Goal: Task Accomplishment & Management: Complete application form

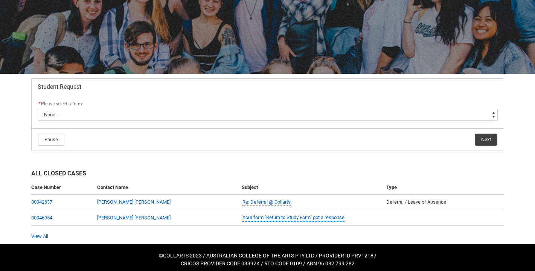
scroll to position [81, 0]
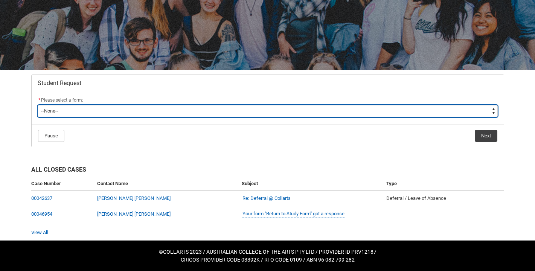
click at [448, 115] on select "--None-- Academic Transcript Application to Appeal Assignment Extension Change …" at bounding box center [268, 111] width 460 height 12
type lightning-select "Assignment_Extension_Choice"
click at [38, 105] on select "--None-- Academic Transcript Application to Appeal Assignment Extension Change …" at bounding box center [268, 111] width 460 height 12
select select "Assignment_Extension_Choice"
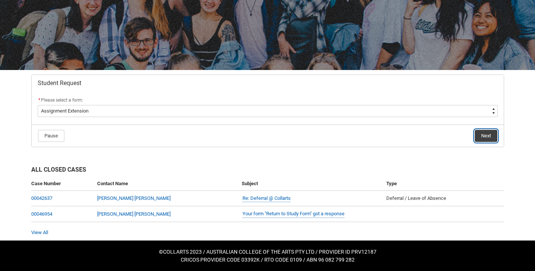
click at [488, 132] on button "Next" at bounding box center [486, 136] width 23 height 12
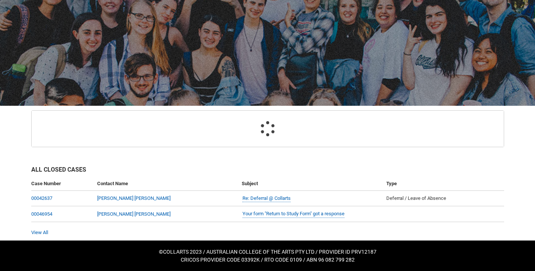
scroll to position [80, 0]
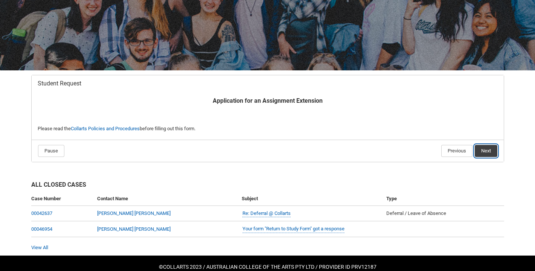
click at [489, 151] on button "Next" at bounding box center [486, 151] width 23 height 12
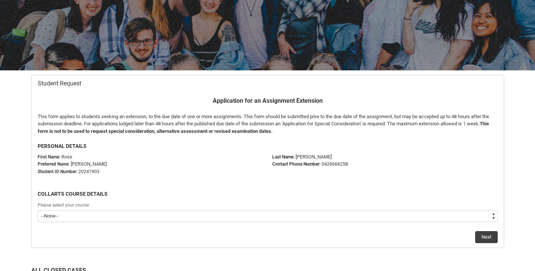
click at [486, 218] on select "--None-- Bachelor of Photography" at bounding box center [268, 216] width 460 height 12
type lightning-select "recordPicklist_ProgramEnrollment.a0jOZ000003EdEIYA0"
click at [38, 210] on select "--None-- Bachelor of Photography" at bounding box center [268, 216] width 460 height 12
select select "recordPicklist_ProgramEnrollment.a0jOZ000003EdEIYA0"
click at [490, 236] on button "Next" at bounding box center [486, 237] width 23 height 12
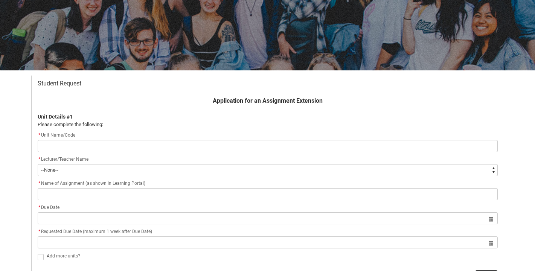
click at [468, 145] on input "Redu_Student_Request flow" at bounding box center [268, 146] width 460 height 12
type lightning-primitive-input-simple "phcd2 portriture"
type input "phcd2 portriture"
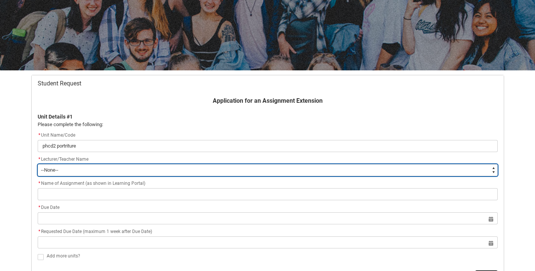
click at [142, 169] on select "--None-- [PERSON_NAME] [PERSON_NAME] [PERSON_NAME] [PERSON_NAME] [PERSON_NAME] …" at bounding box center [268, 170] width 460 height 12
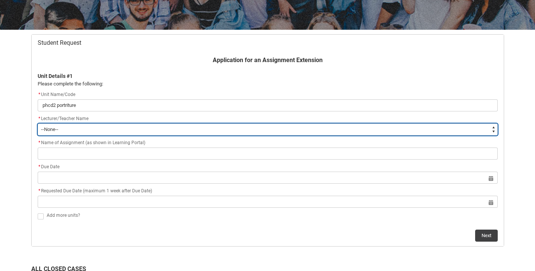
scroll to position [137, 0]
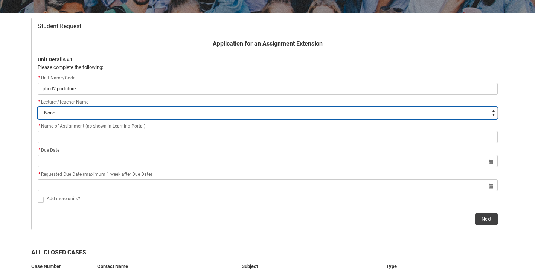
click at [475, 113] on select "--None-- [PERSON_NAME] [PERSON_NAME] [PERSON_NAME] [PERSON_NAME] [PERSON_NAME] …" at bounding box center [268, 113] width 460 height 12
type lightning-select "Faculty_NamefromNtoZ.0035g00000b9AYIAA2"
click at [38, 107] on select "--None-- [PERSON_NAME] [PERSON_NAME] [PERSON_NAME] [PERSON_NAME] [PERSON_NAME] …" at bounding box center [268, 113] width 460 height 12
select select "Faculty_NamefromNtoZ.0035g00000b9AYIAA2"
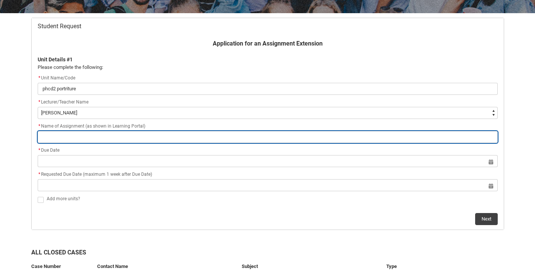
click at [164, 136] on input "Redu_Student_Request flow" at bounding box center [268, 137] width 460 height 12
type lightning-primitive-input-simple "1"
type input "1"
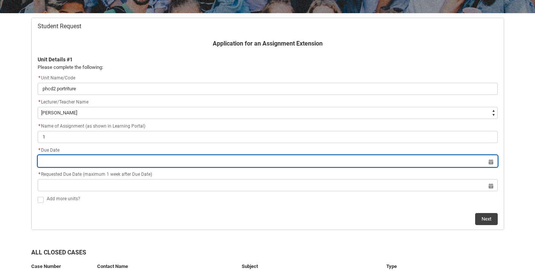
click at [94, 159] on input "Redu_Student_Request flow" at bounding box center [268, 161] width 460 height 12
select select "2025"
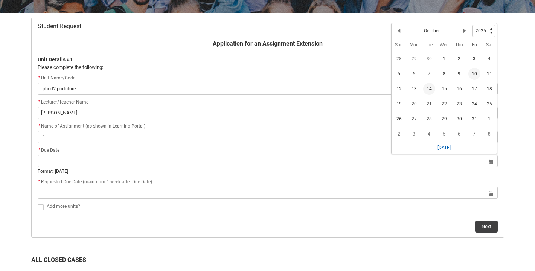
click at [431, 87] on span "14" at bounding box center [429, 89] width 12 height 12
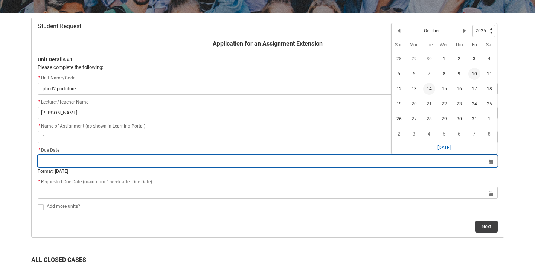
type lightning-datepicker "[DATE]"
type lightning-input "[DATE]"
type input "[DATE]"
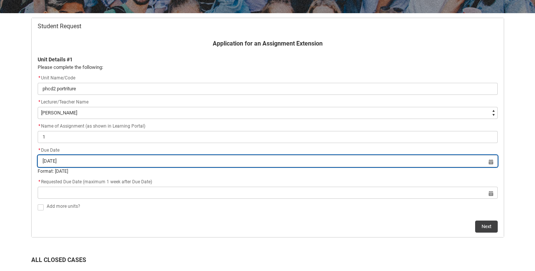
click at [490, 163] on input "[DATE]" at bounding box center [268, 161] width 460 height 12
select select "2025"
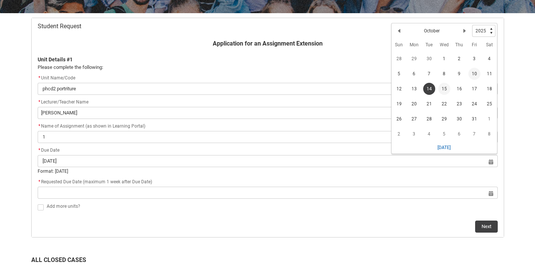
click at [442, 88] on span "15" at bounding box center [444, 89] width 12 height 12
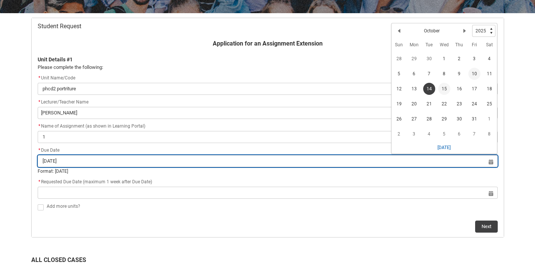
type lightning-datepicker "[DATE]"
type lightning-input "[DATE]"
type input "[DATE]"
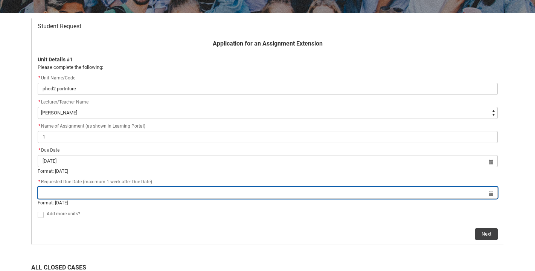
click at [86, 191] on input "Redu_Student_Request flow" at bounding box center [268, 193] width 460 height 12
select select "2025"
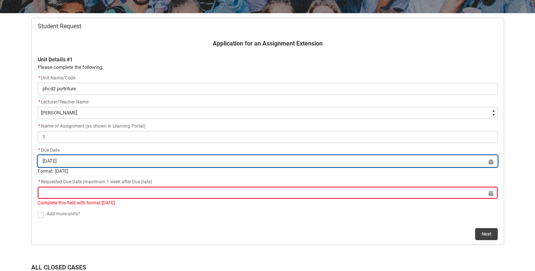
click at [78, 161] on input "[DATE]" at bounding box center [268, 161] width 460 height 12
select select "2025"
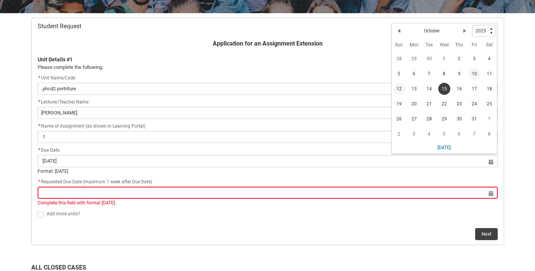
click at [400, 89] on span "12" at bounding box center [399, 89] width 12 height 12
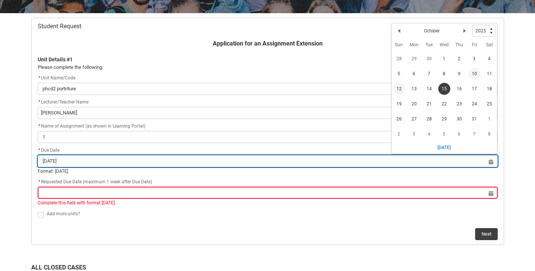
type lightning-datepicker "[DATE]"
type lightning-input "[DATE]"
type input "[DATE]"
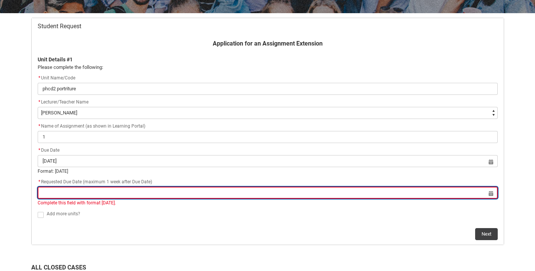
click at [86, 197] on input "Redu_Student_Request flow" at bounding box center [268, 193] width 460 height 12
select select "2025"
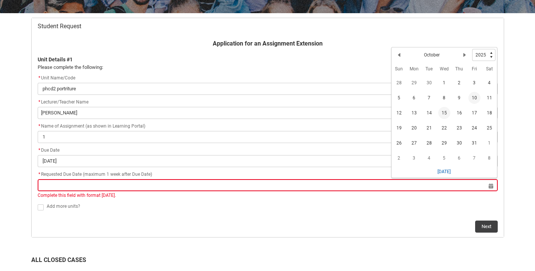
click at [445, 116] on span "15" at bounding box center [444, 113] width 12 height 12
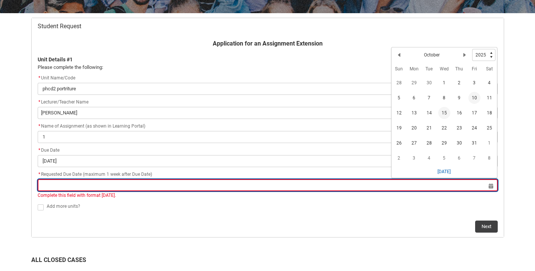
type lightning-datepicker "[DATE]"
type lightning-input "[DATE]"
type input "[DATE]"
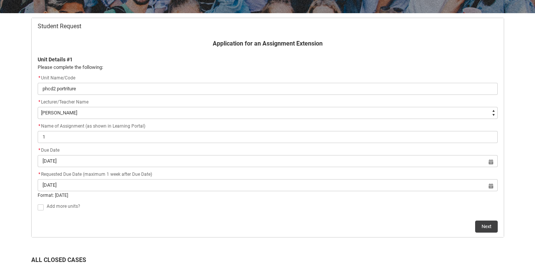
click at [177, 203] on div "Add more units?" at bounding box center [272, 206] width 451 height 9
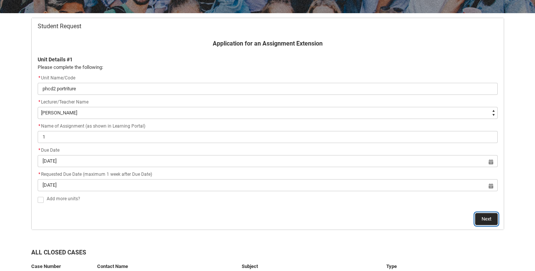
click at [487, 217] on button "Next" at bounding box center [486, 219] width 23 height 12
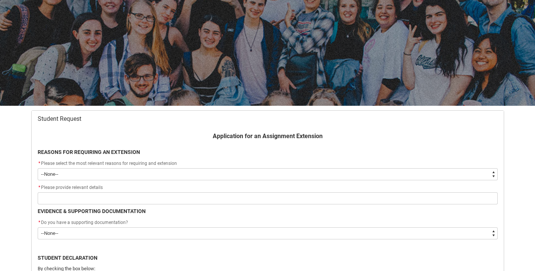
scroll to position [80, 0]
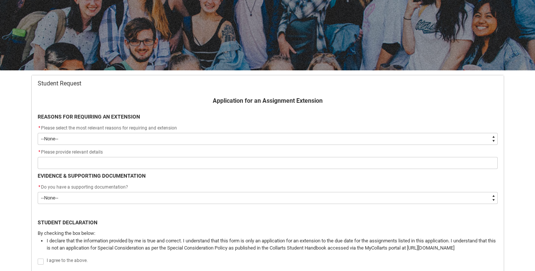
click at [464, 141] on select "--None-- Medical Reasons Work obligations Family obligations Academic Difficult…" at bounding box center [268, 139] width 460 height 12
type lightning-select "choice_AssignmentExtension_Reason_Academic"
click at [38, 133] on select "--None-- Medical Reasons Work obligations Family obligations Academic Difficult…" at bounding box center [268, 139] width 460 height 12
select select "choice_AssignmentExtension_Reason_Academic"
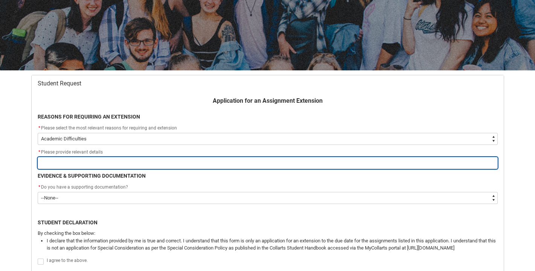
click at [346, 162] on input "Redu_Student_Request flow" at bounding box center [268, 163] width 460 height 12
type lightning-primitive-input-simple "a"
type input "a"
type lightning-primitive-input-simple "ac"
type input "ac"
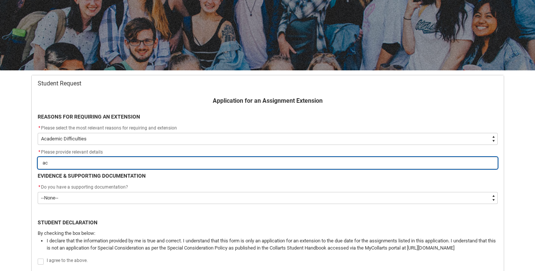
type lightning-primitive-input-simple "ace"
type input "ace"
type lightning-primitive-input-simple "aces"
type input "aces"
type lightning-primitive-input-simple "acess"
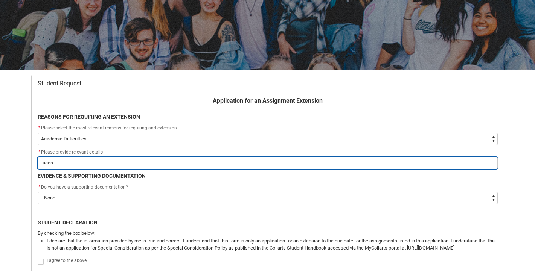
type input "acess"
type lightning-primitive-input-simple "acess"
type input "acess"
type lightning-primitive-input-simple "acess p"
type input "acess p"
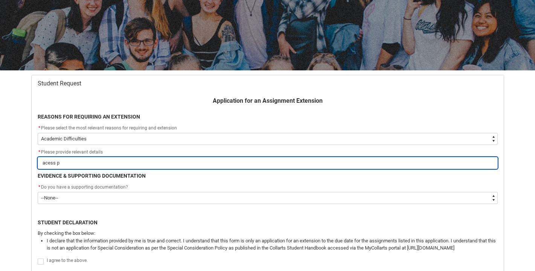
type lightning-primitive-input-simple "acess pl"
type input "acess pl"
type lightning-primitive-input-simple "acess pla"
type input "acess pla"
type lightning-primitive-input-simple "acess plan"
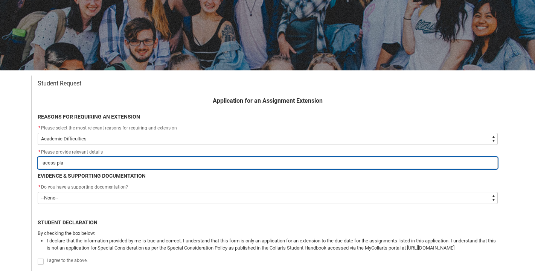
type input "acess plan"
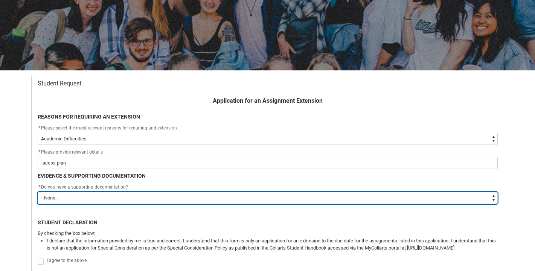
click at [228, 196] on select "--None-- Yes No" at bounding box center [268, 198] width 460 height 12
type lightning-select "Yes"
click at [38, 192] on select "--None-- Yes No" at bounding box center [268, 198] width 460 height 12
select select "Yes"
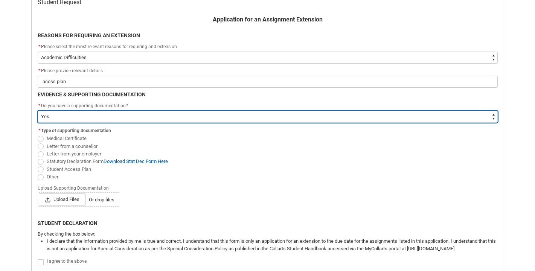
scroll to position [198, 0]
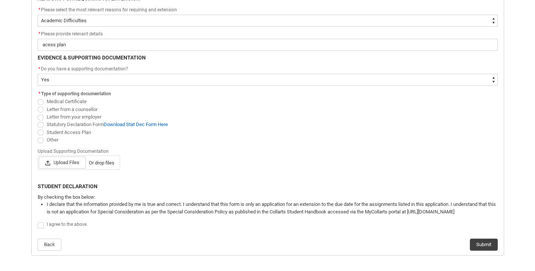
click at [39, 131] on span "Redu_Student_Request flow" at bounding box center [41, 132] width 6 height 6
click at [38, 128] on input "Student Access Plan" at bounding box center [37, 128] width 0 height 0
radio input "true"
click at [37, 224] on flowruntime-screen-field "I agree to the above." at bounding box center [267, 226] width 469 height 13
click at [40, 225] on span "Redu_Student_Request flow" at bounding box center [41, 225] width 6 height 6
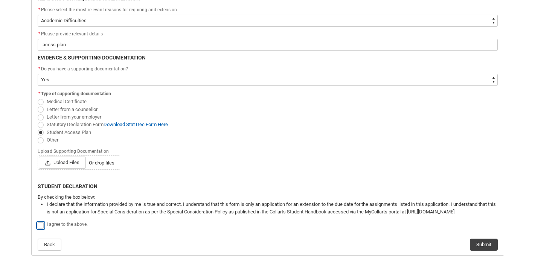
click at [38, 221] on input "Redu_Student_Request flow" at bounding box center [37, 221] width 0 height 0
type lightning-input "true"
checkbox input "true"
click at [487, 244] on button "Submit" at bounding box center [484, 245] width 28 height 12
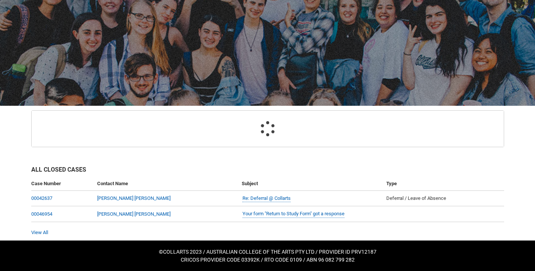
scroll to position [67, 0]
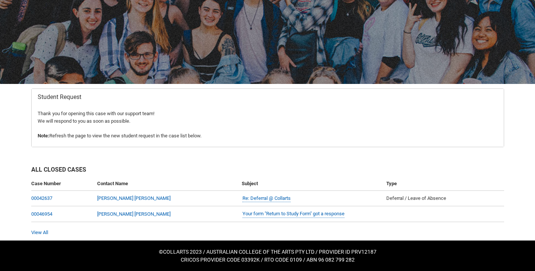
drag, startPoint x: 147, startPoint y: 0, endPoint x: 154, endPoint y: 12, distance: 13.8
click at [154, 12] on div at bounding box center [267, 22] width 535 height 123
